Goal: Task Accomplishment & Management: Complete application form

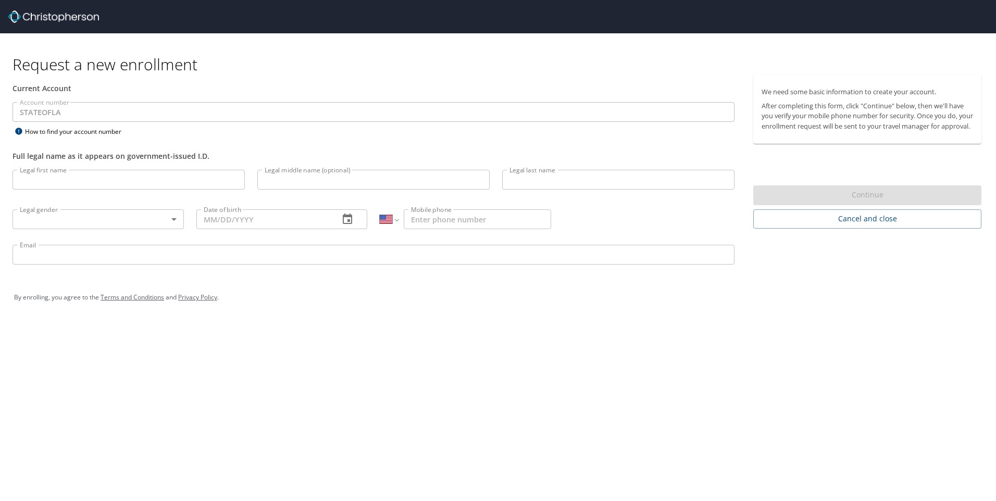
select select "US"
click at [69, 180] on input "Legal first name" at bounding box center [129, 180] width 232 height 20
type input "[PERSON_NAME]"
click at [119, 224] on body "Request a new enrollment Current Account Account number STATEOFLA Account numbe…" at bounding box center [498, 250] width 996 height 501
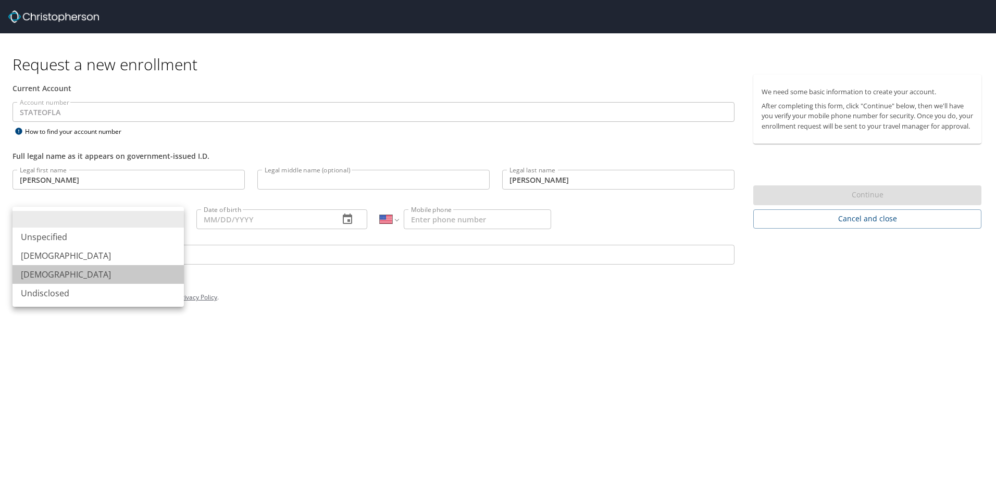
click at [98, 280] on li "[DEMOGRAPHIC_DATA]" at bounding box center [98, 274] width 171 height 19
type input "[DEMOGRAPHIC_DATA]"
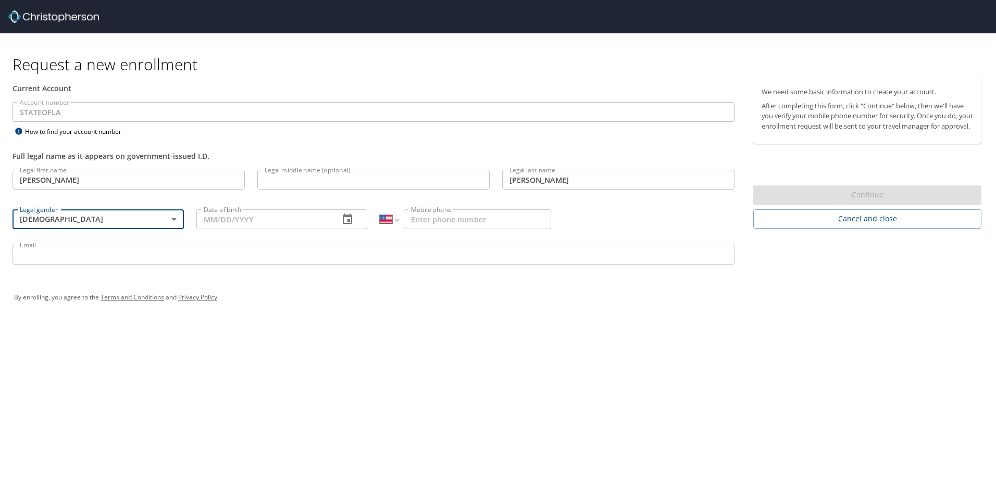
click at [237, 212] on input "Date of birth" at bounding box center [263, 219] width 135 height 20
type input "[DATE]"
click at [445, 228] on input "Mobile phone" at bounding box center [477, 219] width 147 height 20
type input "[PHONE_NUMBER]"
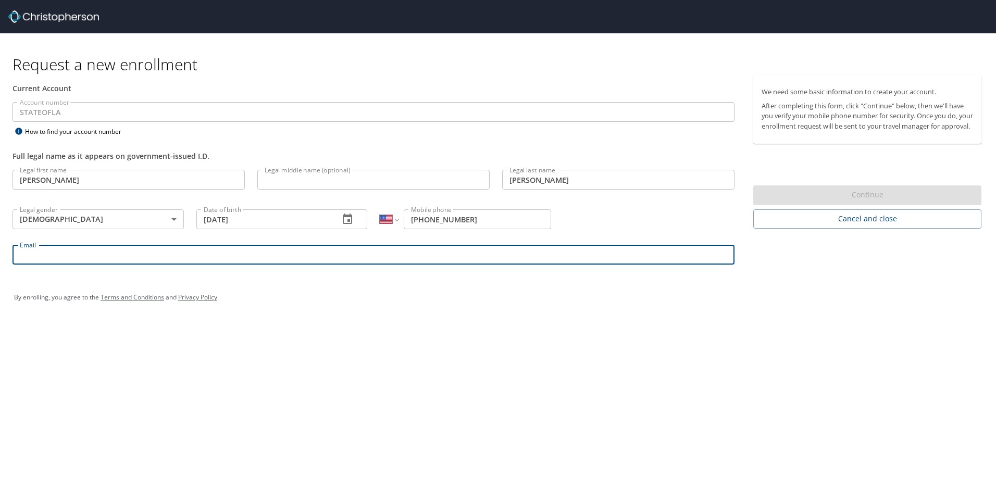
click at [366, 260] on input "Email" at bounding box center [374, 255] width 722 height 20
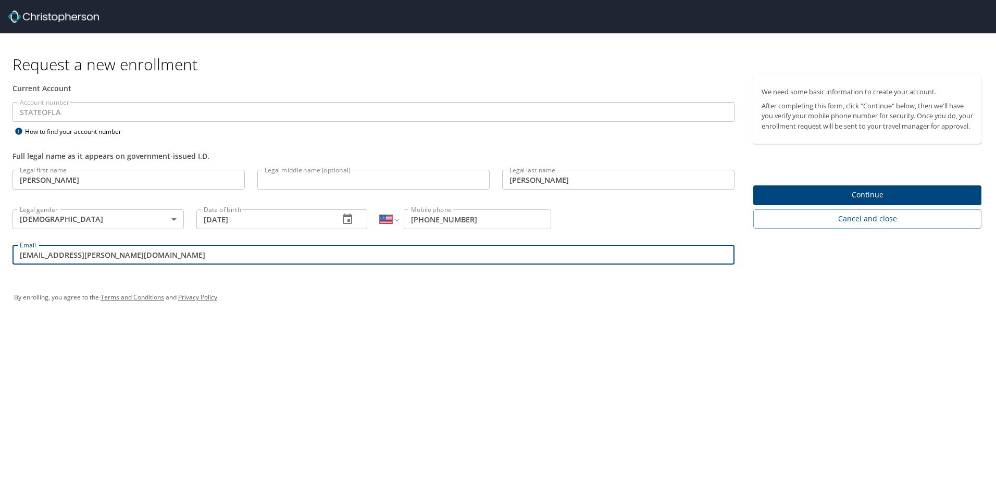
type input "[EMAIL_ADDRESS][PERSON_NAME][DOMAIN_NAME]"
click at [502, 334] on div "Request a new enrollment Current Account Account number STATEOFLA Account numbe…" at bounding box center [498, 250] width 996 height 501
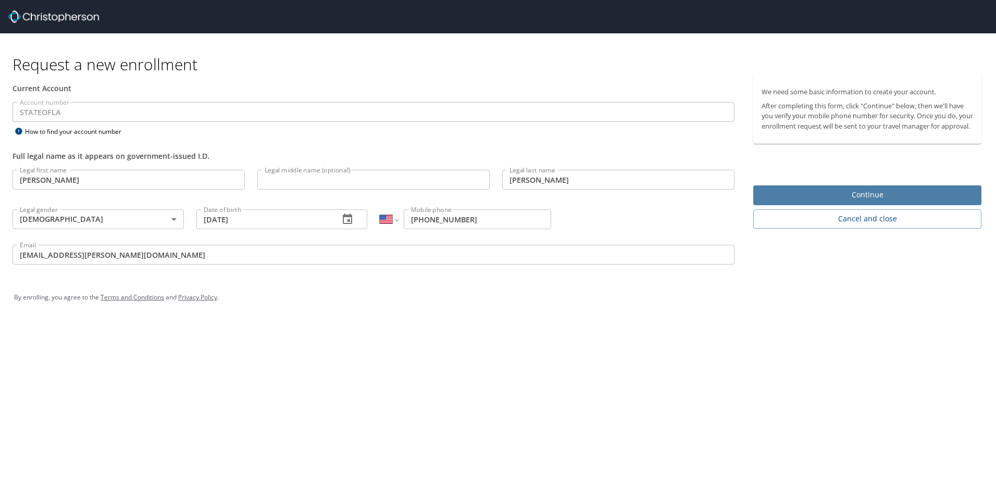
click at [860, 202] on span "Continue" at bounding box center [868, 195] width 212 height 13
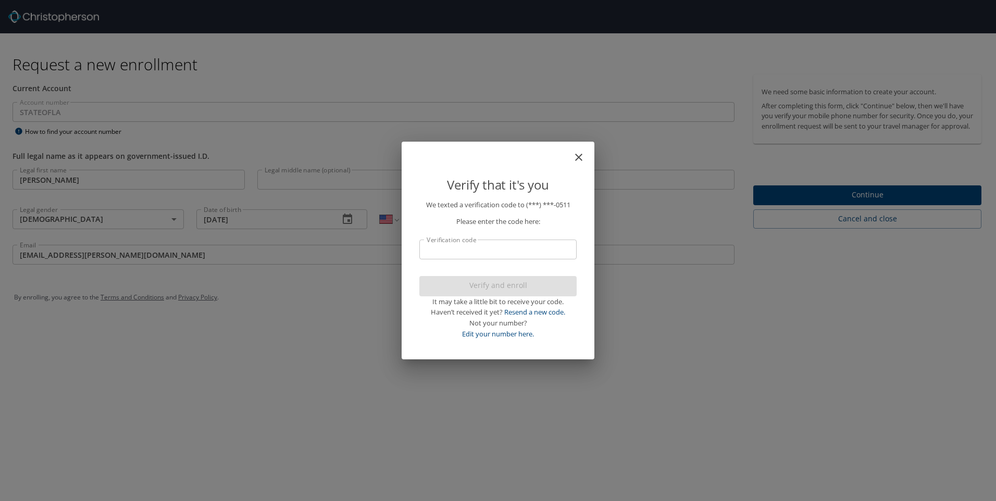
click at [449, 248] on input "Verification code" at bounding box center [497, 250] width 157 height 20
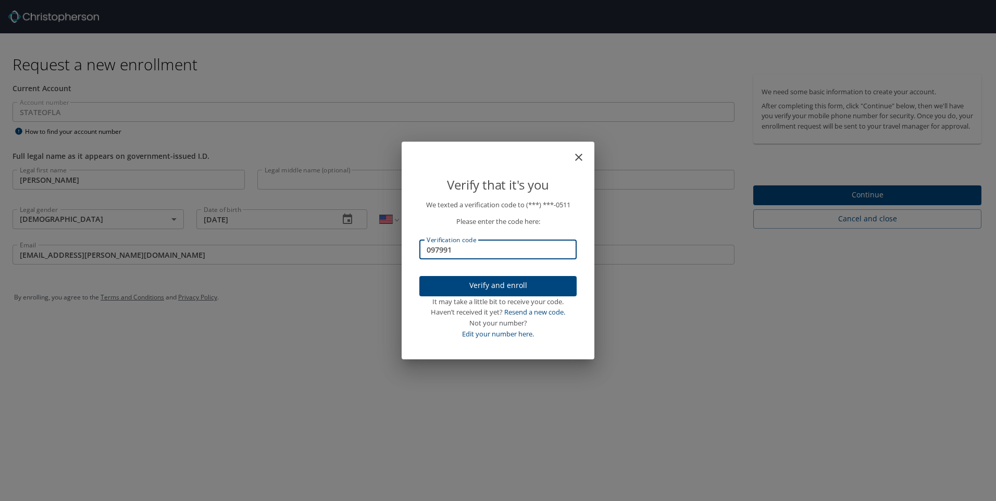
type input "097991"
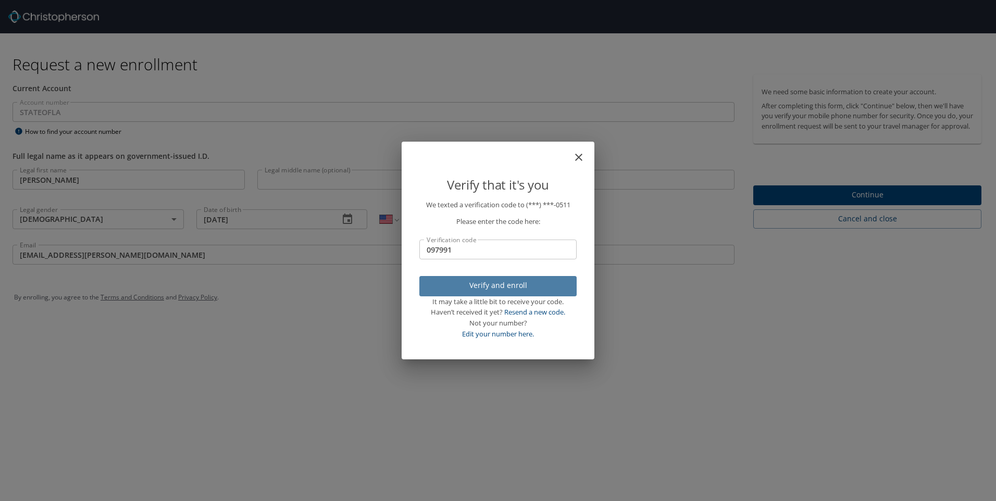
click at [510, 287] on span "Verify and enroll" at bounding box center [498, 285] width 141 height 13
click at [865, 200] on div "Verify that it's you We texted a verification code to (***) ***- 0511 Please en…" at bounding box center [498, 250] width 996 height 501
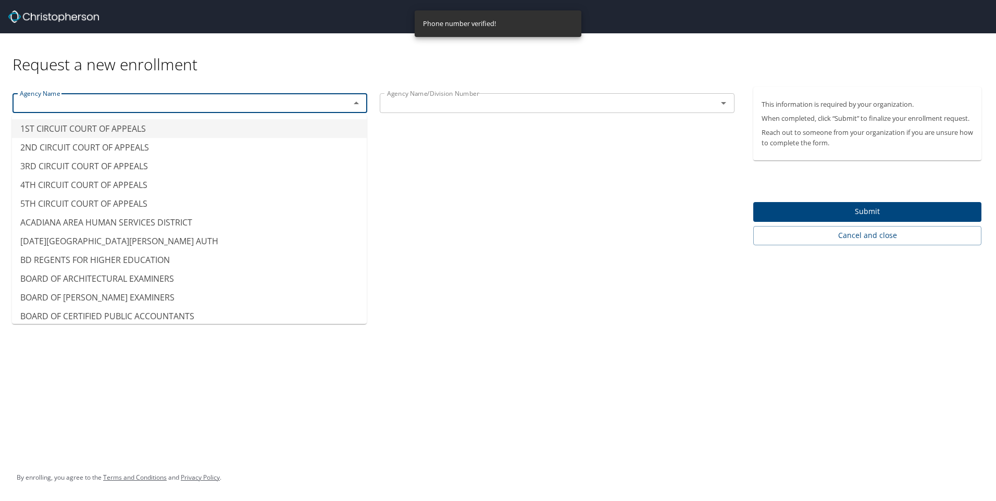
click at [235, 98] on input "text" at bounding box center [175, 103] width 318 height 14
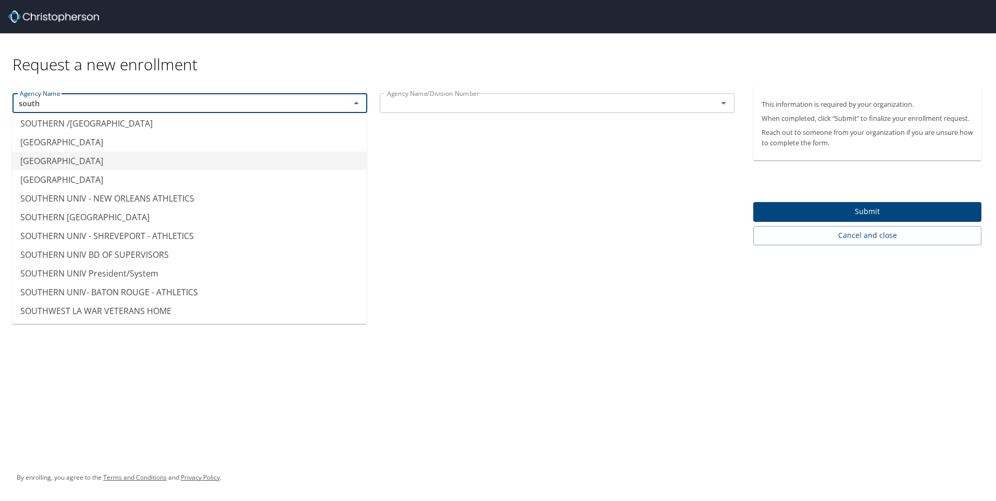
scroll to position [156, 0]
click at [153, 161] on li "[GEOGRAPHIC_DATA]" at bounding box center [189, 160] width 355 height 19
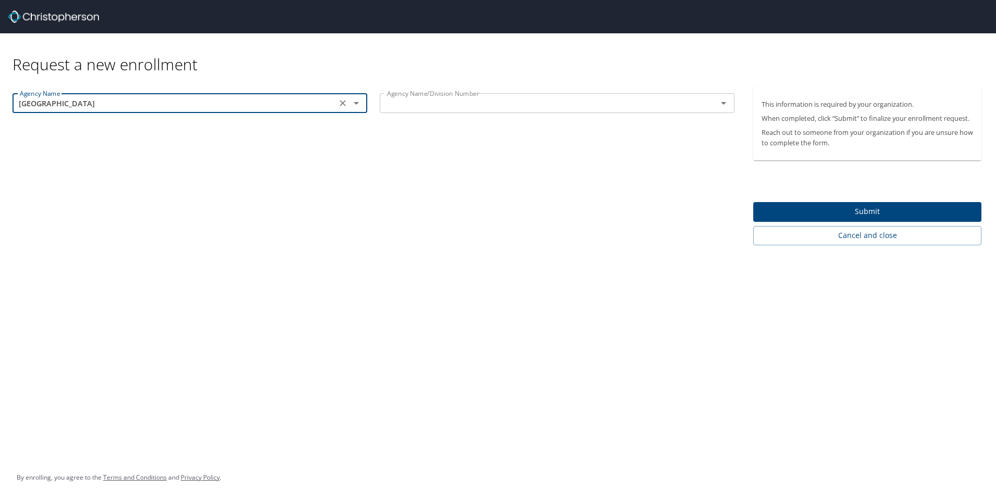
type input "[GEOGRAPHIC_DATA]"
click at [436, 98] on input "text" at bounding box center [542, 103] width 318 height 14
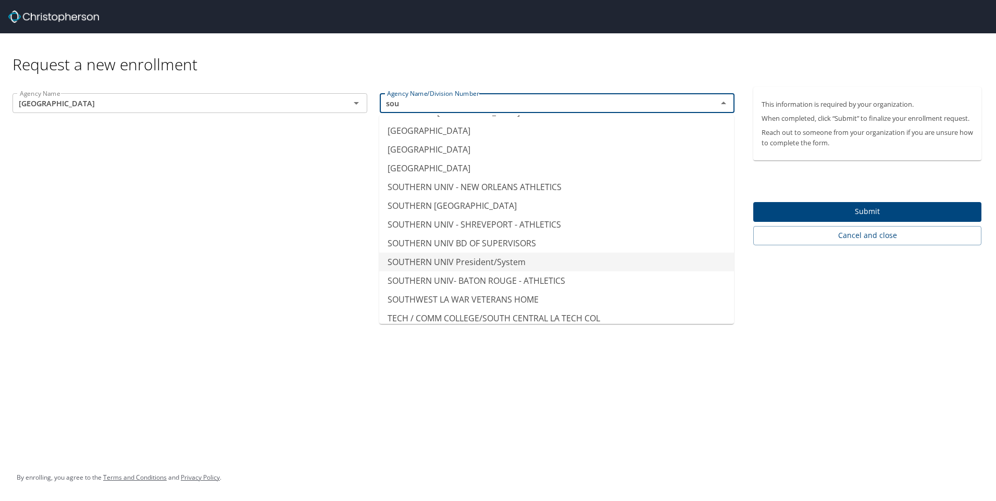
scroll to position [208, 0]
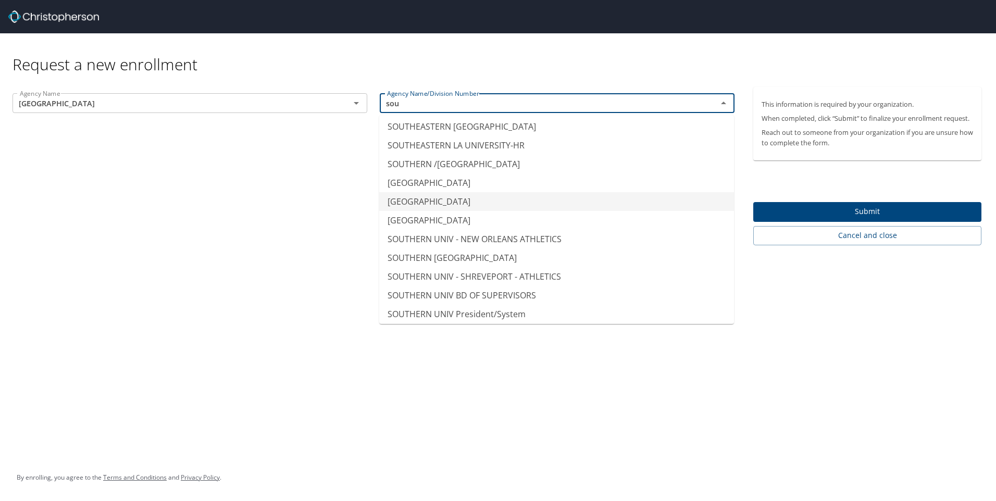
click at [543, 200] on li "[GEOGRAPHIC_DATA]" at bounding box center [556, 201] width 355 height 19
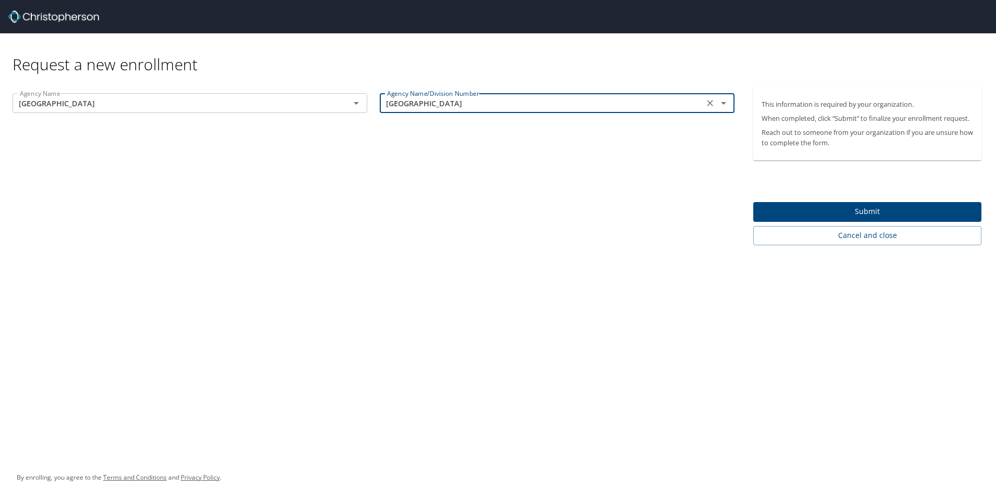
type input "[GEOGRAPHIC_DATA]"
click at [873, 212] on span "Submit" at bounding box center [868, 211] width 212 height 13
